Goal: Find specific page/section: Find specific page/section

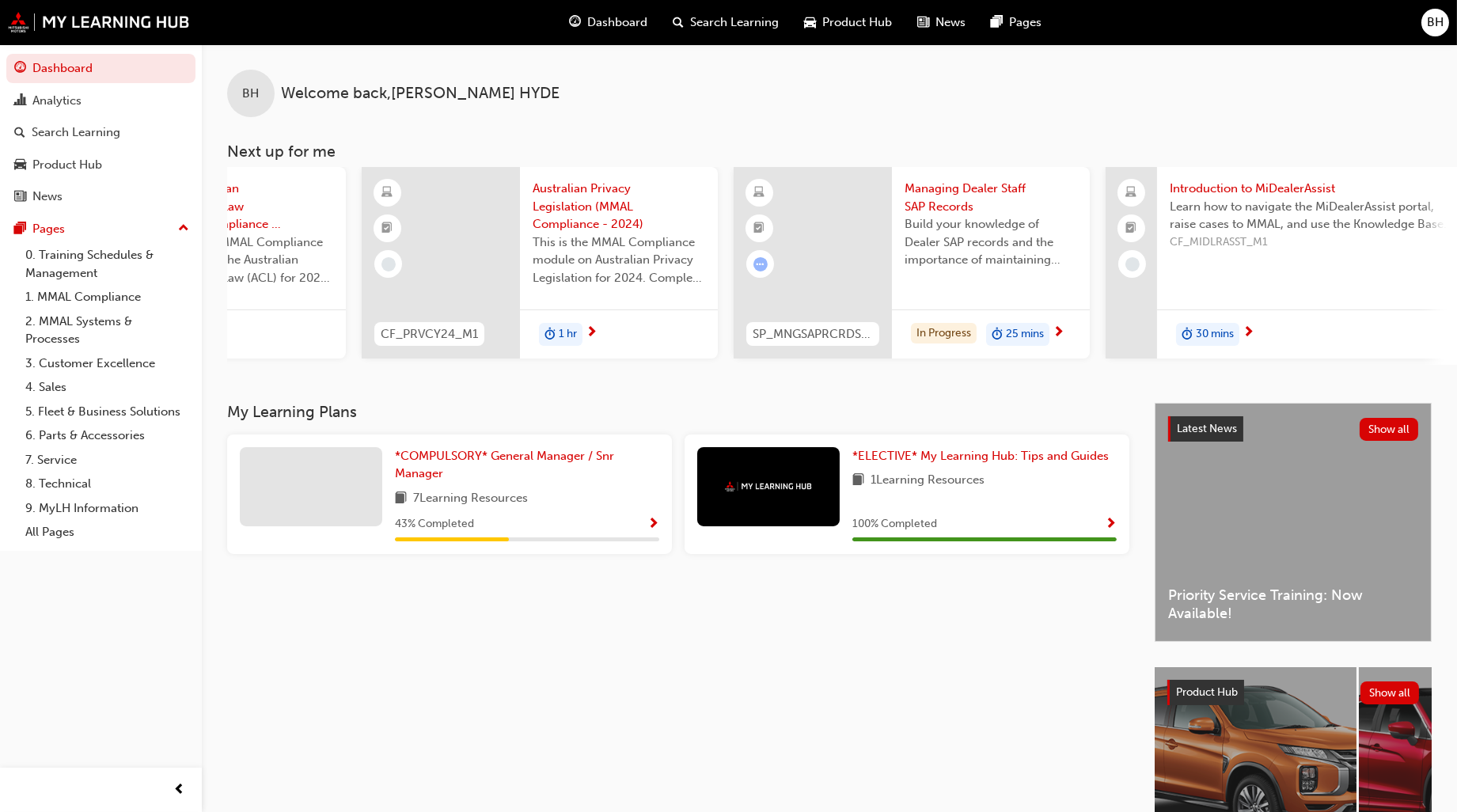
scroll to position [0, 254]
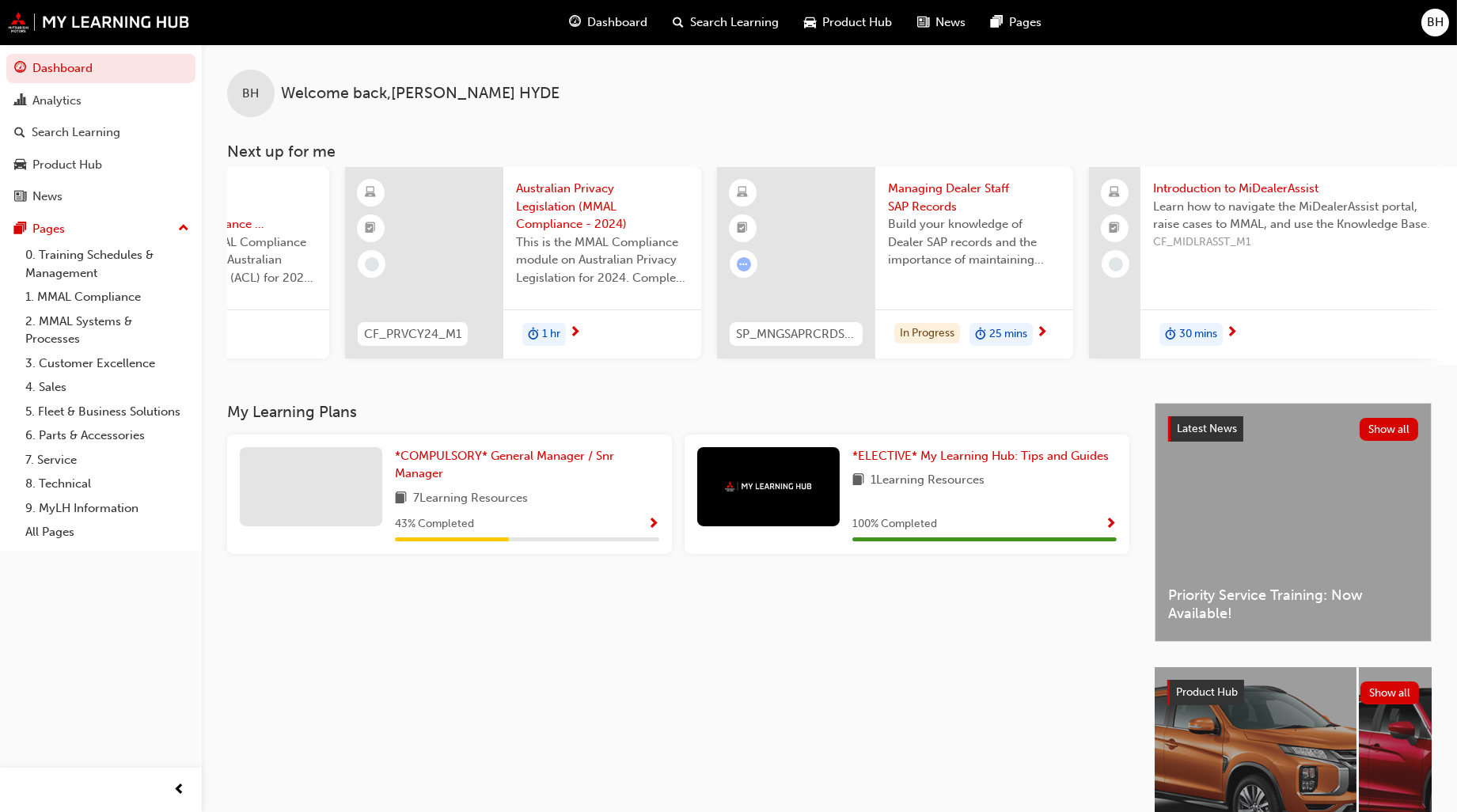
drag, startPoint x: 713, startPoint y: 373, endPoint x: 675, endPoint y: 381, distance: 38.8
click at [675, 381] on div "BH Welcome back , [PERSON_NAME] Next up for me CF_ACL24_M1 The Australian Consu…" at bounding box center [828, 223] width 1254 height 358
click at [438, 455] on span "*COMPULSORY* General Manager / Snr Manager" at bounding box center [504, 465] width 219 height 32
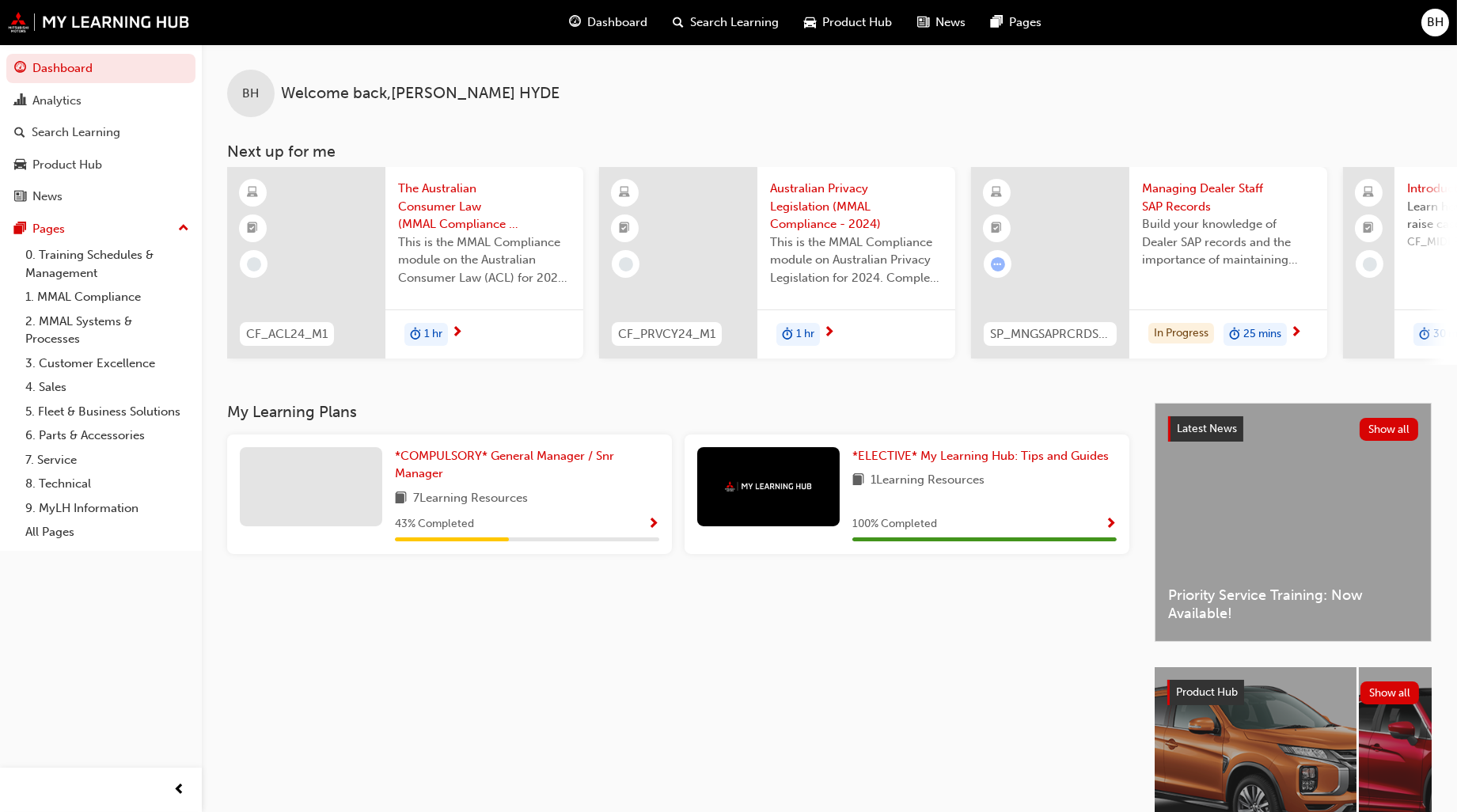
click at [655, 527] on span "Show Progress" at bounding box center [653, 524] width 11 height 14
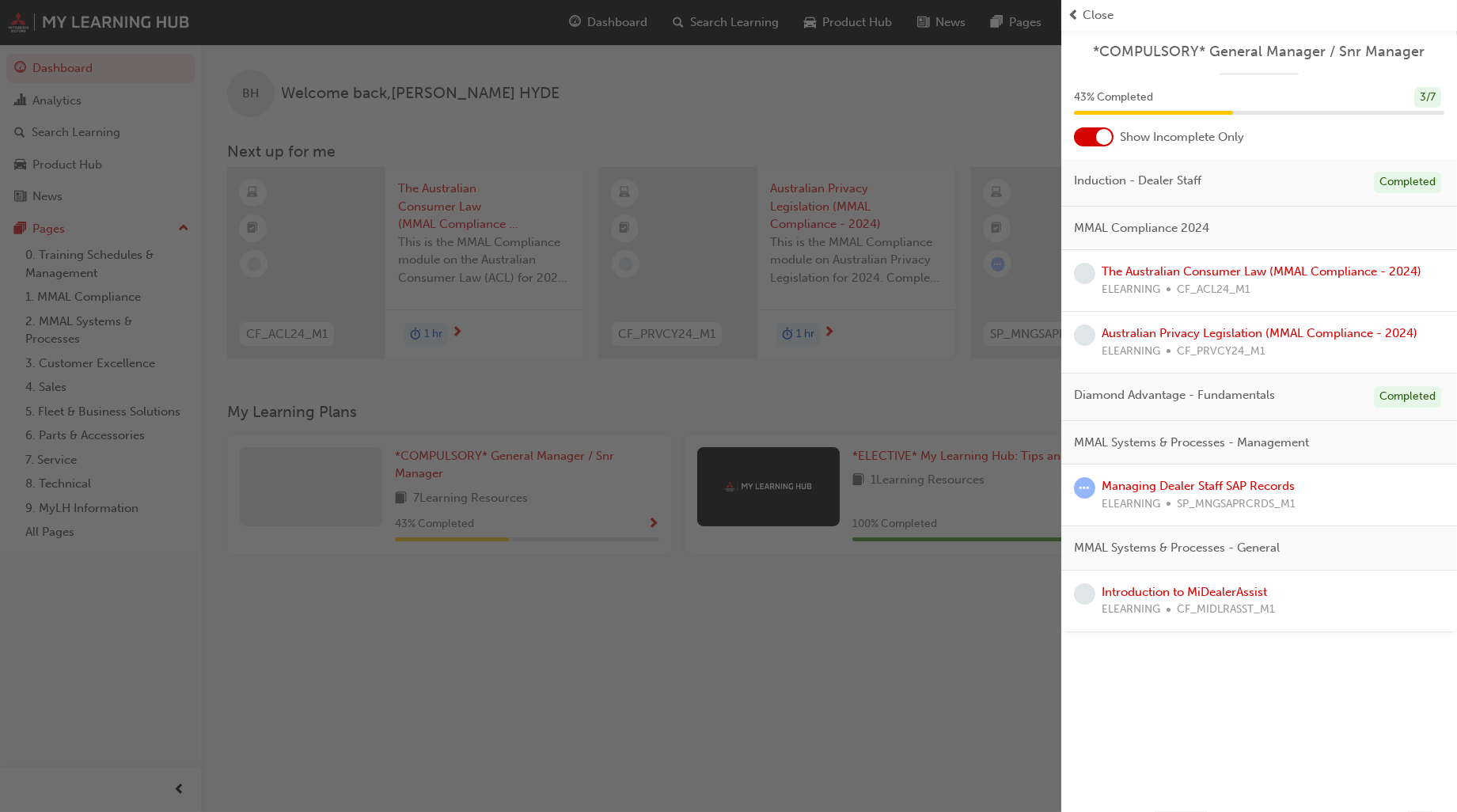
click at [492, 391] on div "button" at bounding box center [530, 406] width 1061 height 812
